Goal: Download file/media

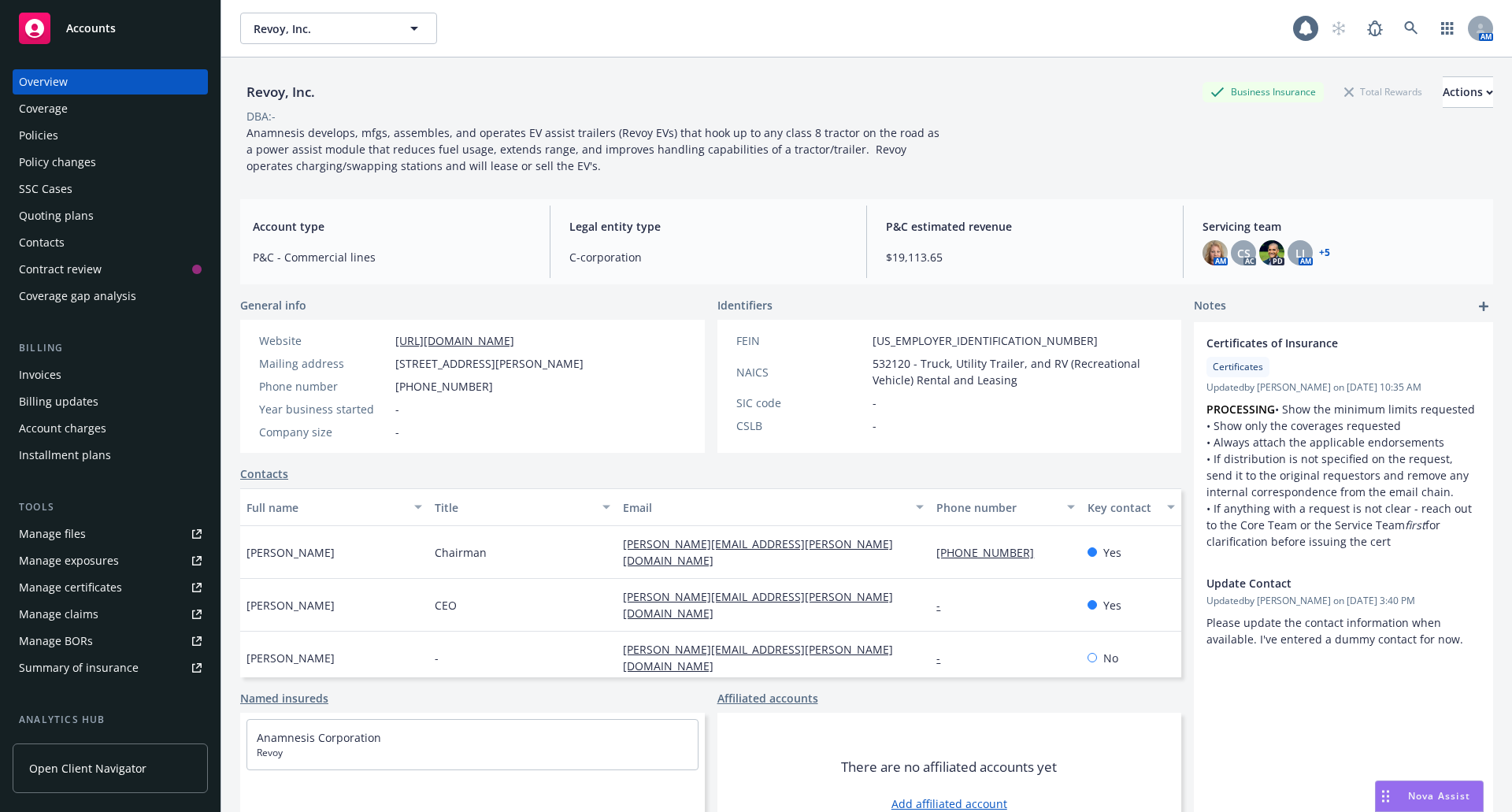
click at [79, 135] on div "Policies" at bounding box center [110, 135] width 182 height 25
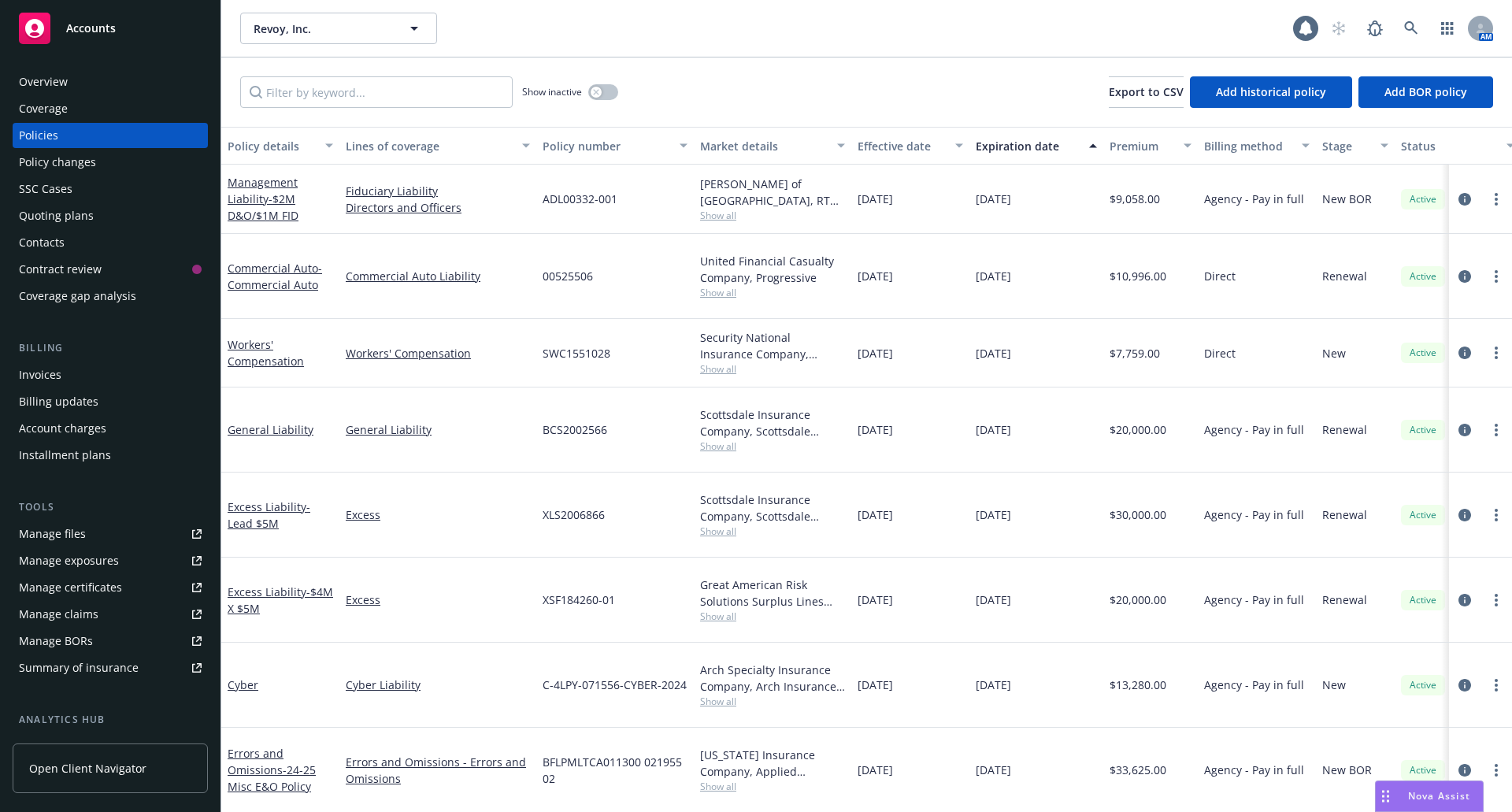
click at [65, 78] on div "Overview" at bounding box center [43, 82] width 49 height 25
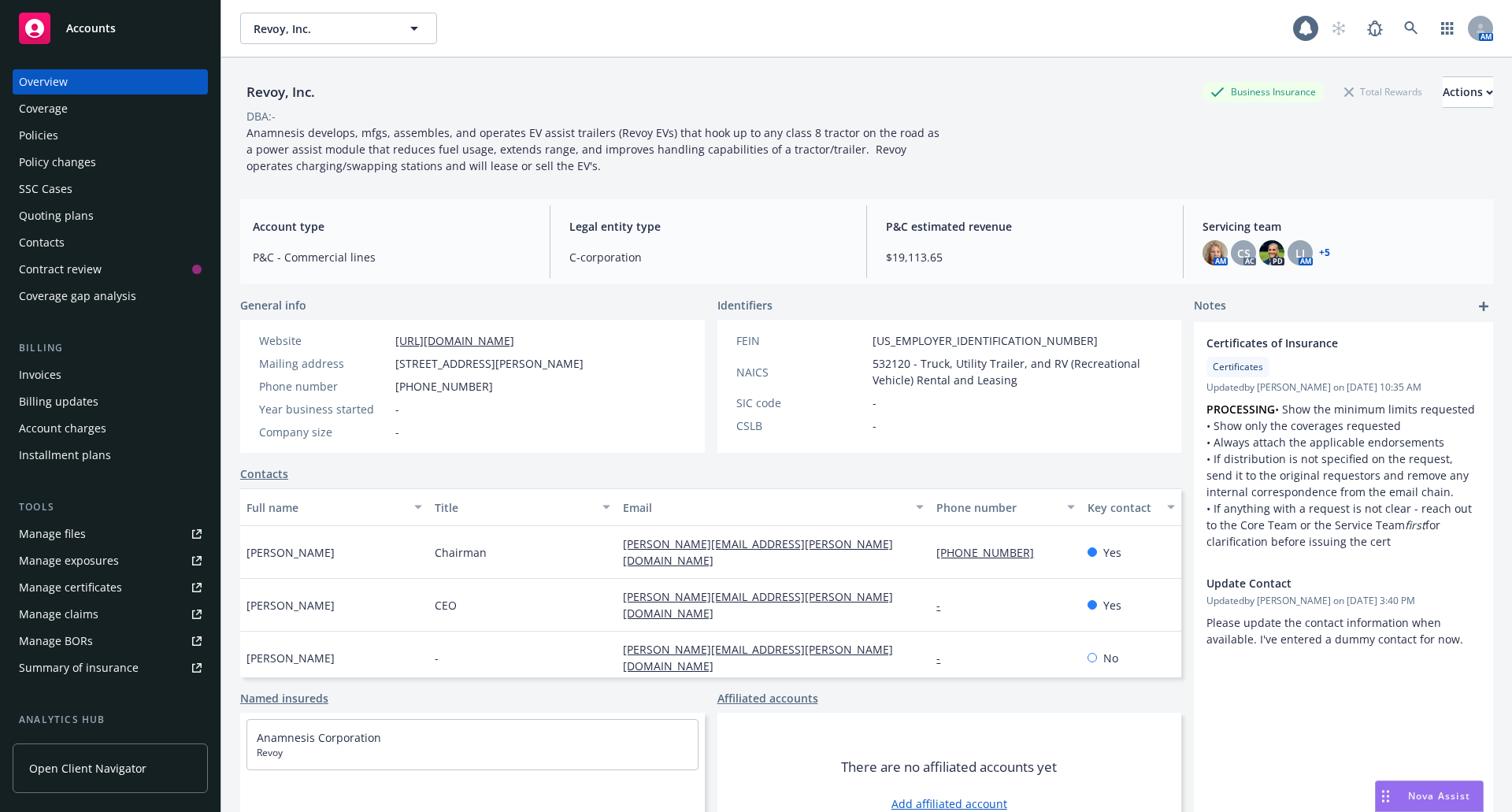
click at [57, 220] on div "Quoting plans" at bounding box center [56, 215] width 74 height 25
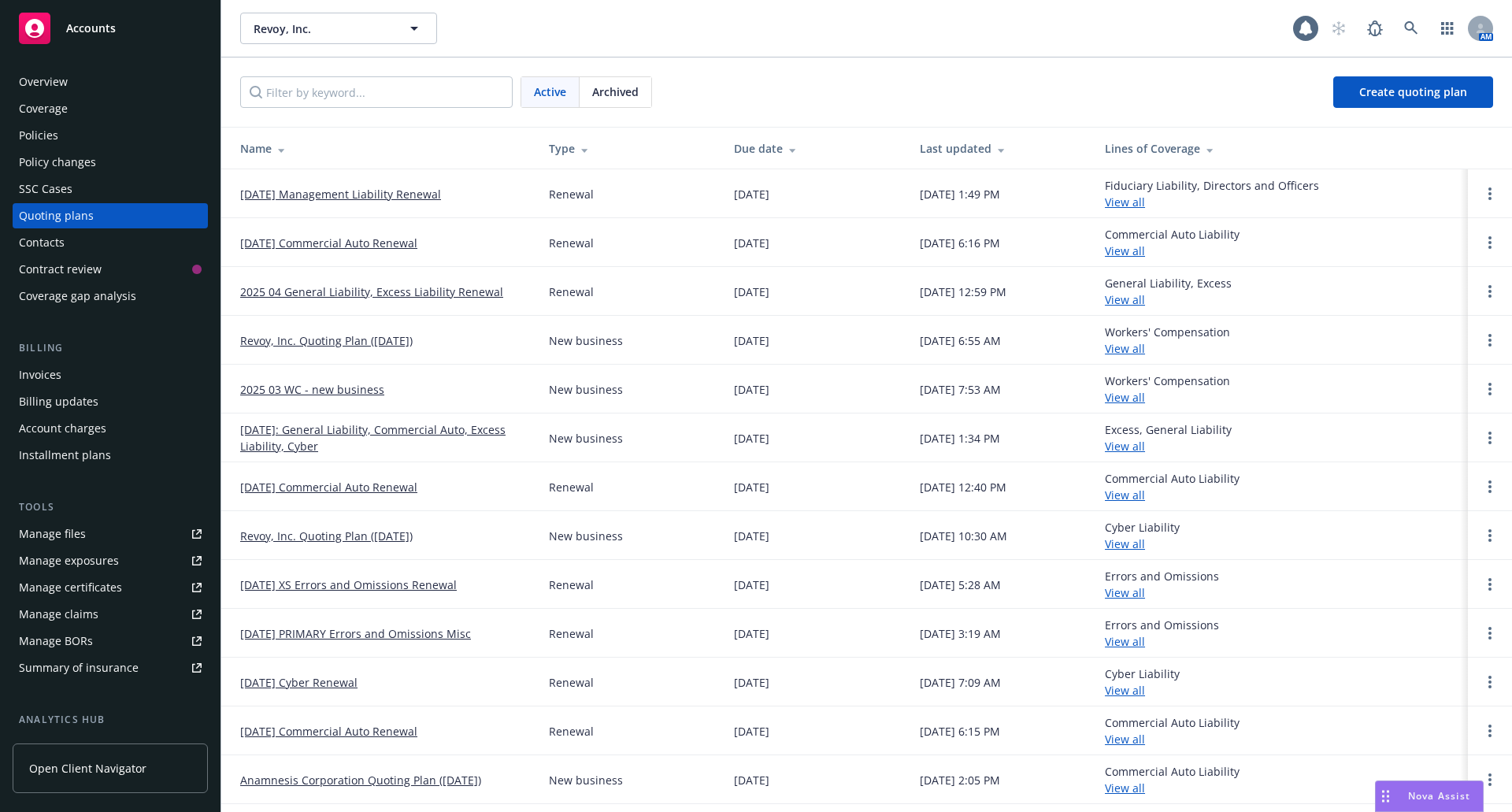
click at [374, 200] on link "09/04/25 Management Liability Renewal" at bounding box center [340, 194] width 201 height 17
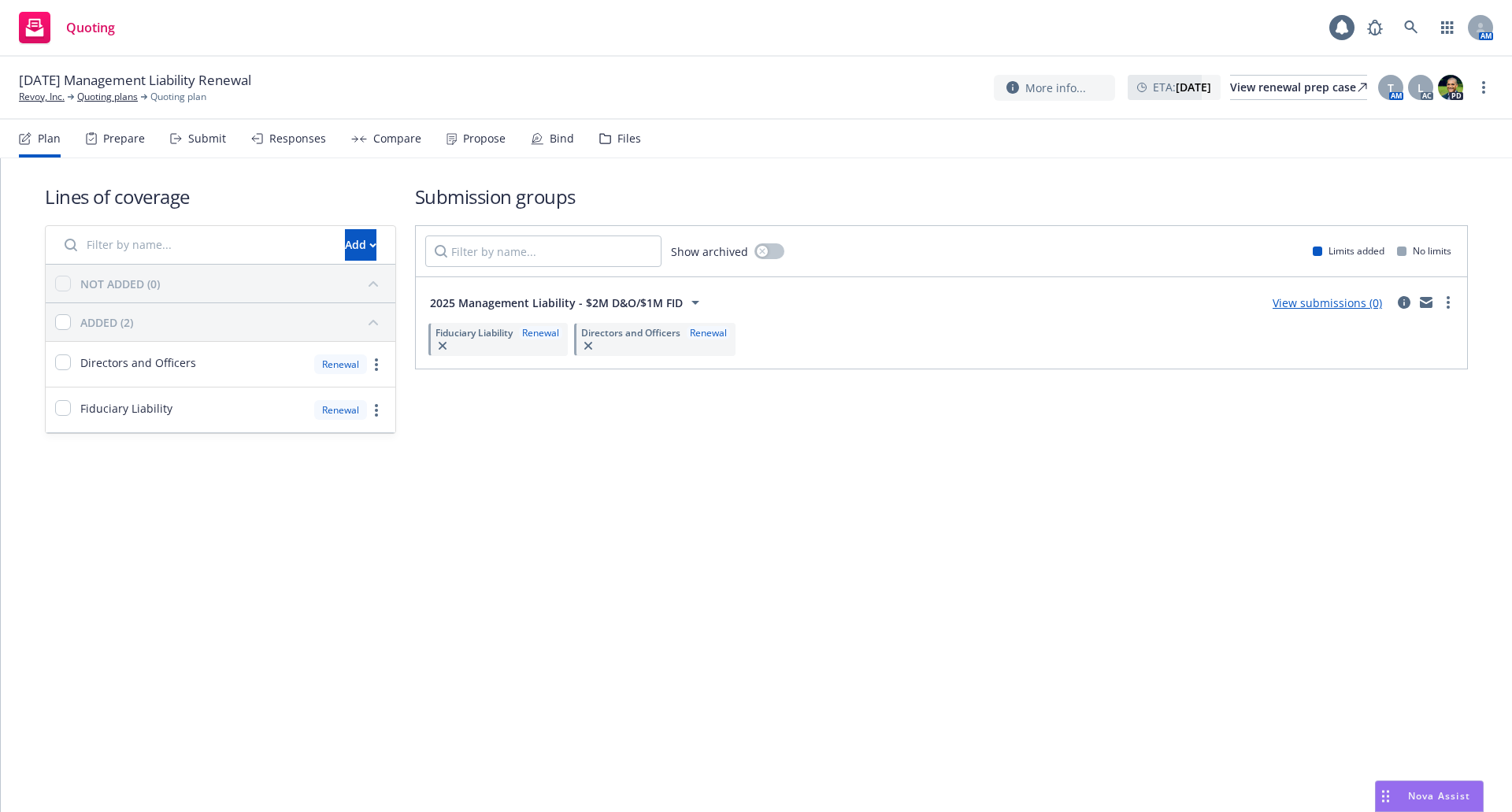
click at [626, 140] on div "Files" at bounding box center [629, 139] width 24 height 13
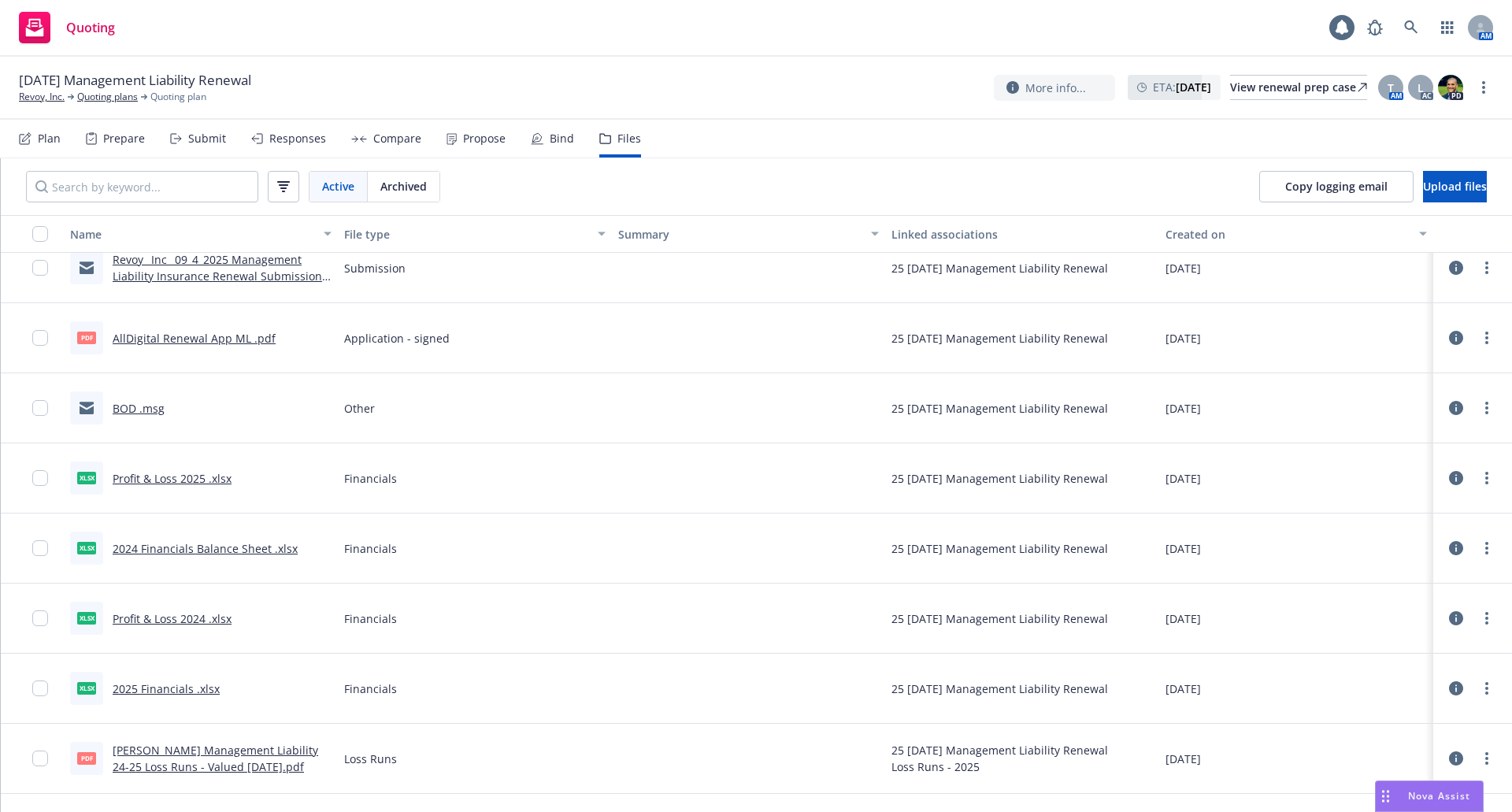
scroll to position [131, 0]
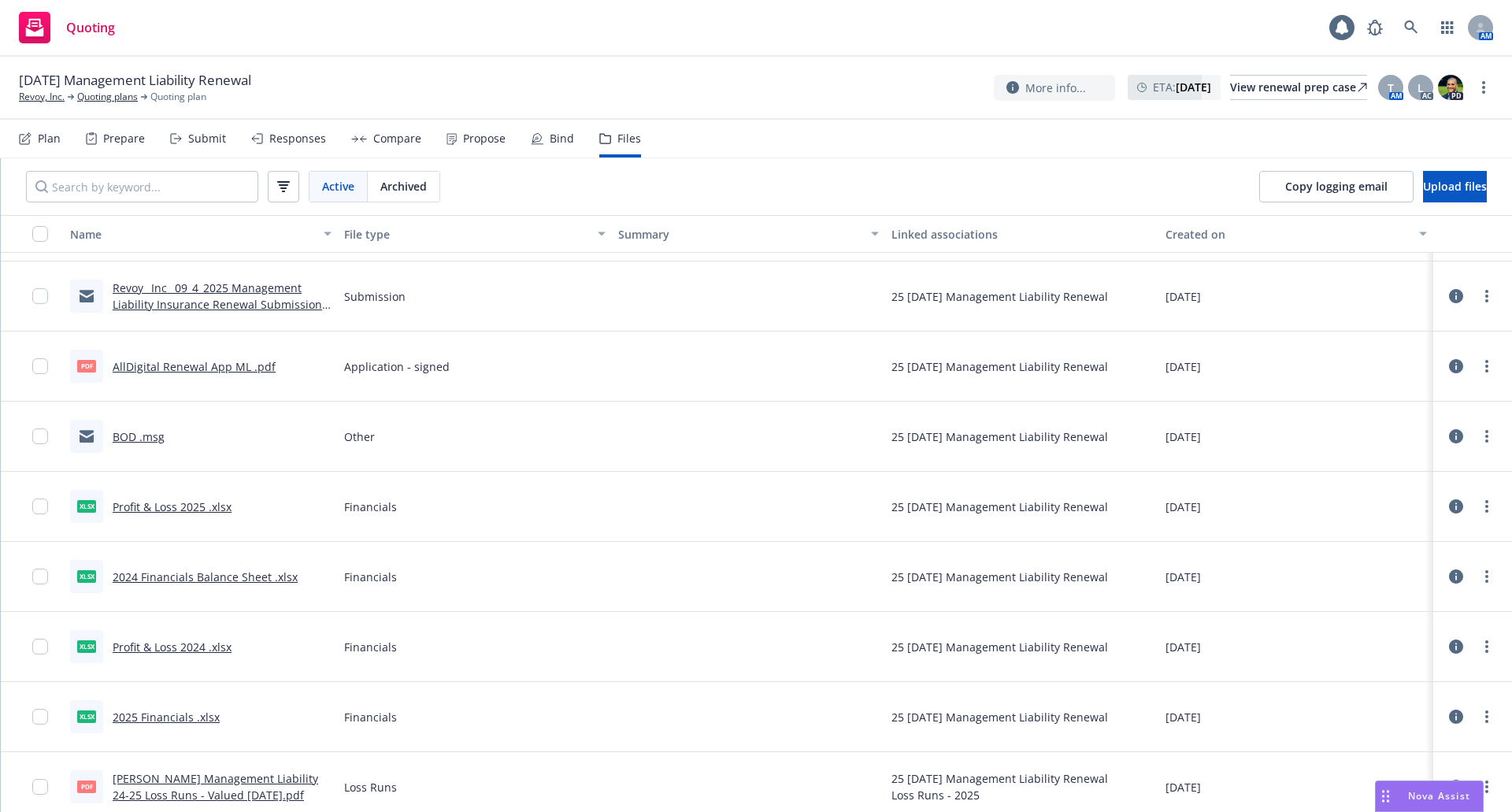
click at [127, 436] on link "BOD .msg" at bounding box center [138, 436] width 52 height 15
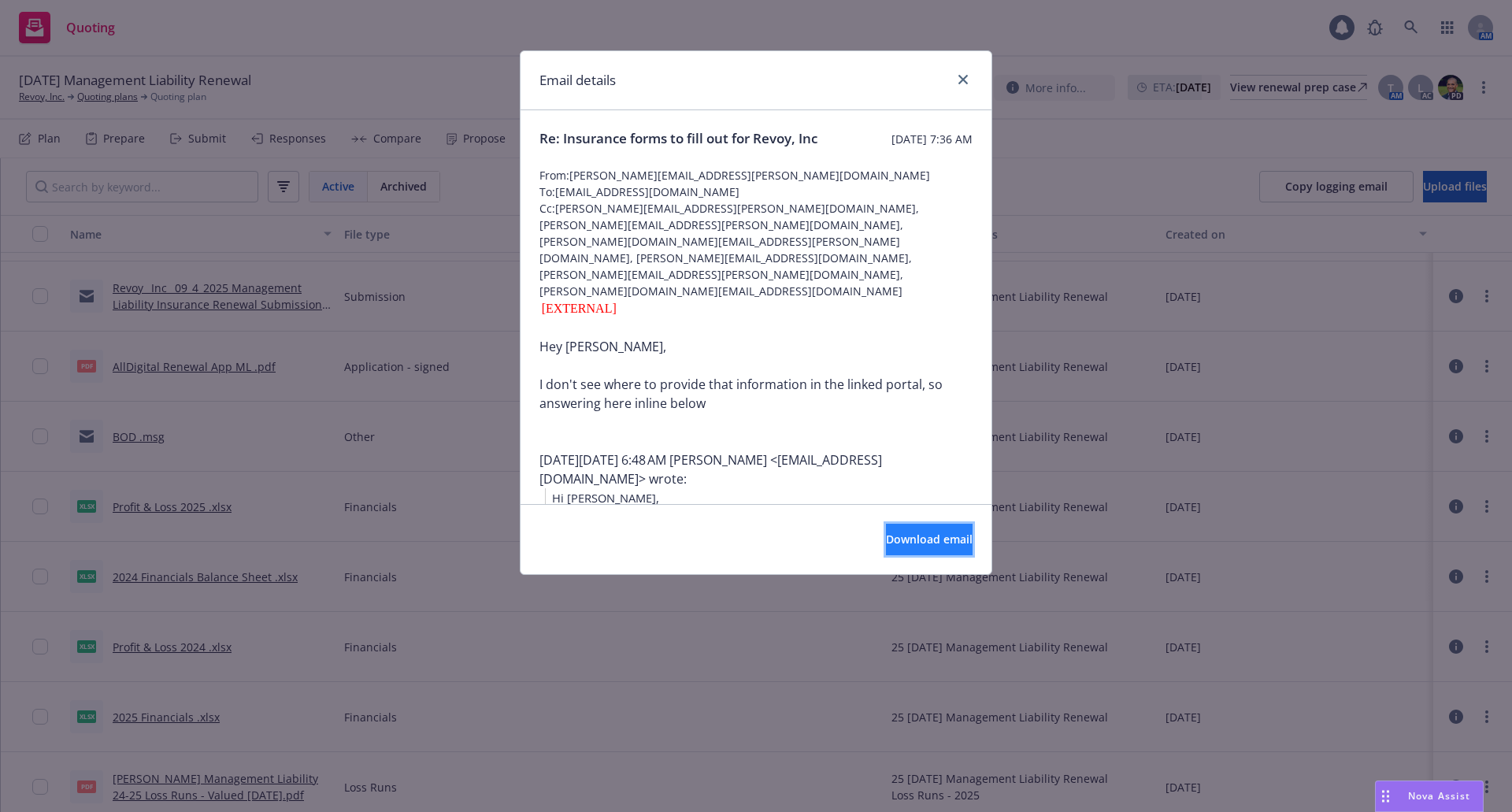
click at [921, 531] on button "Download email" at bounding box center [929, 539] width 86 height 31
click at [962, 78] on icon "close" at bounding box center [963, 79] width 10 height 10
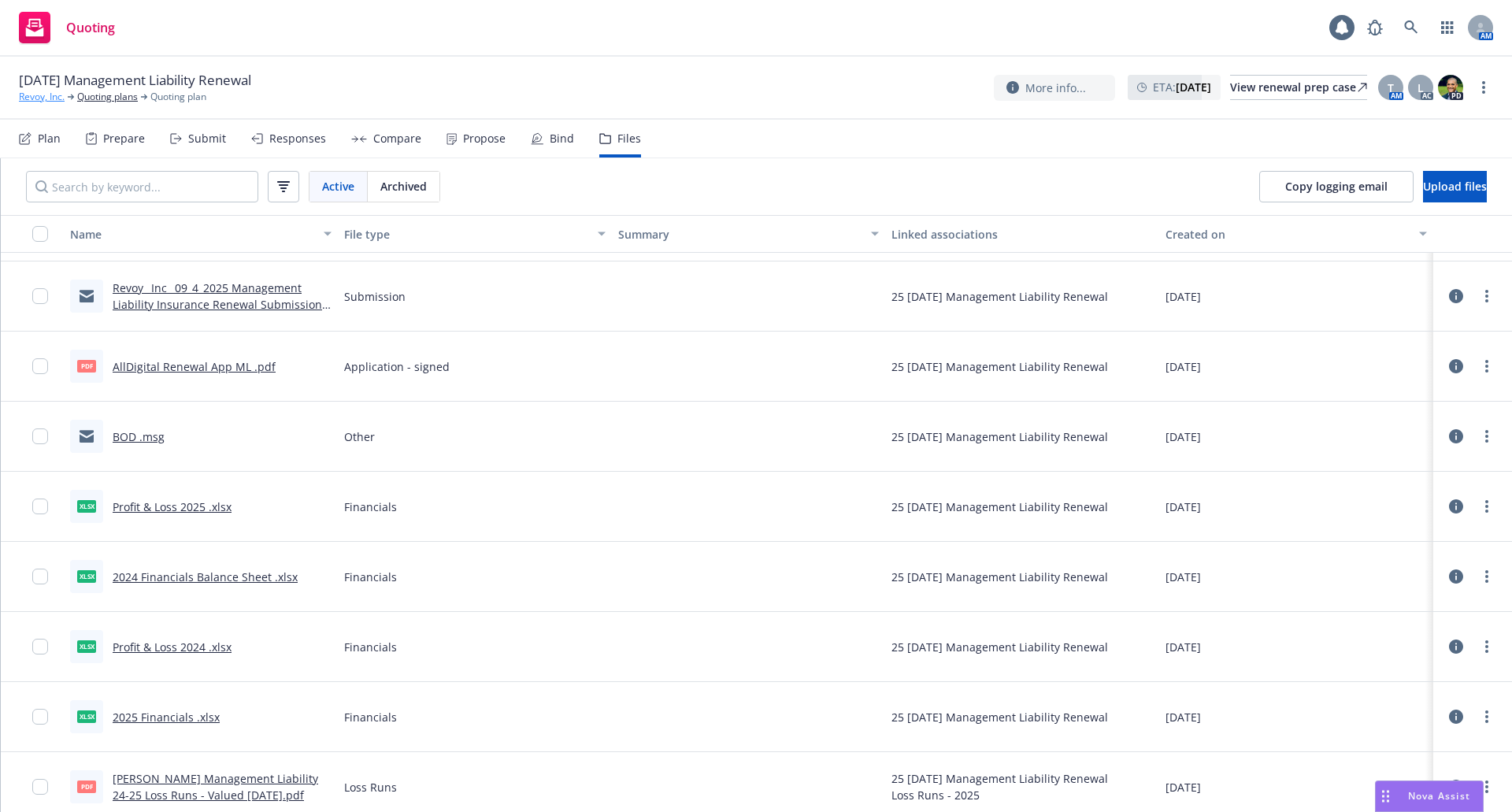
click at [34, 100] on link "Revoy, Inc." at bounding box center [42, 97] width 46 height 14
